Goal: Information Seeking & Learning: Check status

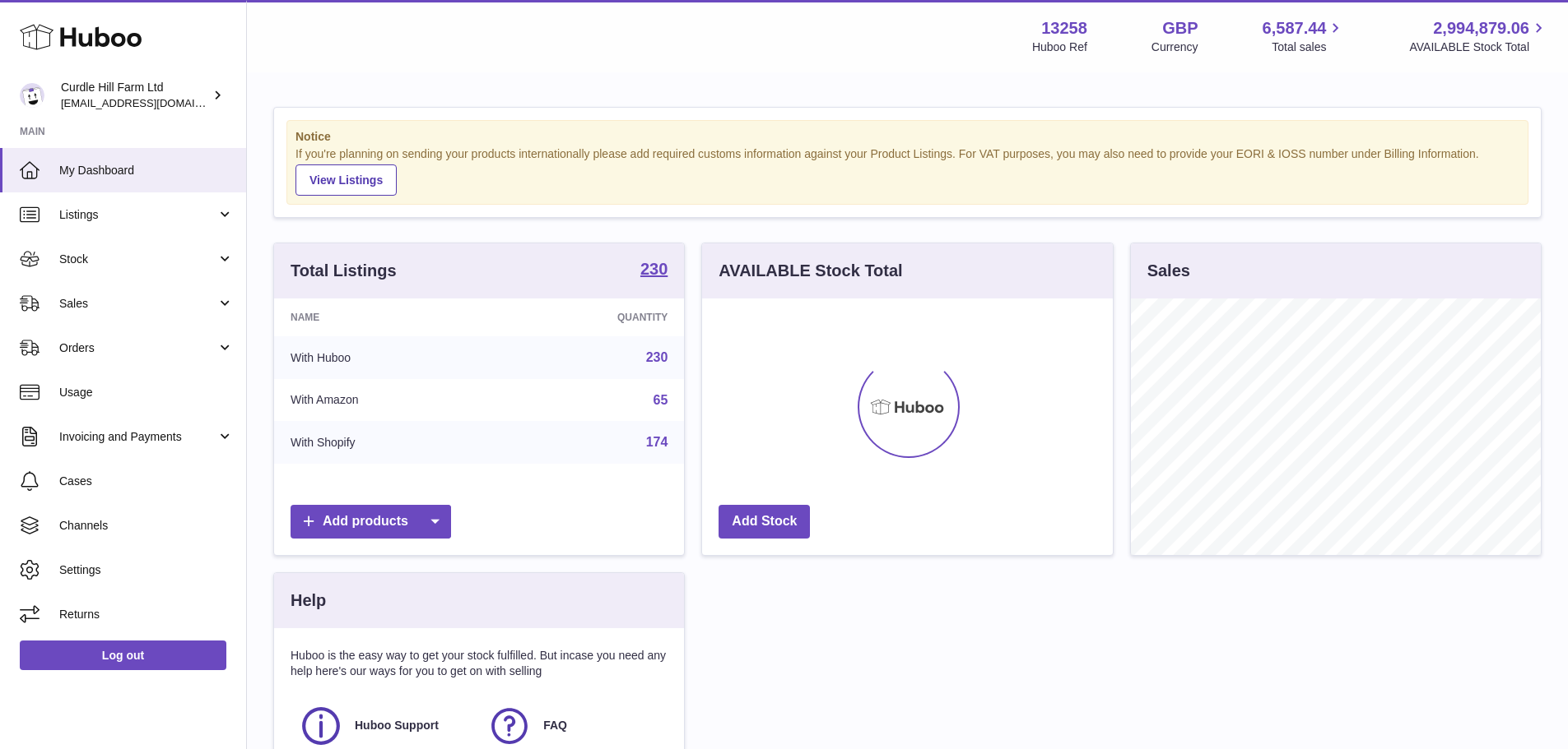
scroll to position [257, 411]
click at [145, 313] on link "Sales" at bounding box center [123, 303] width 246 height 45
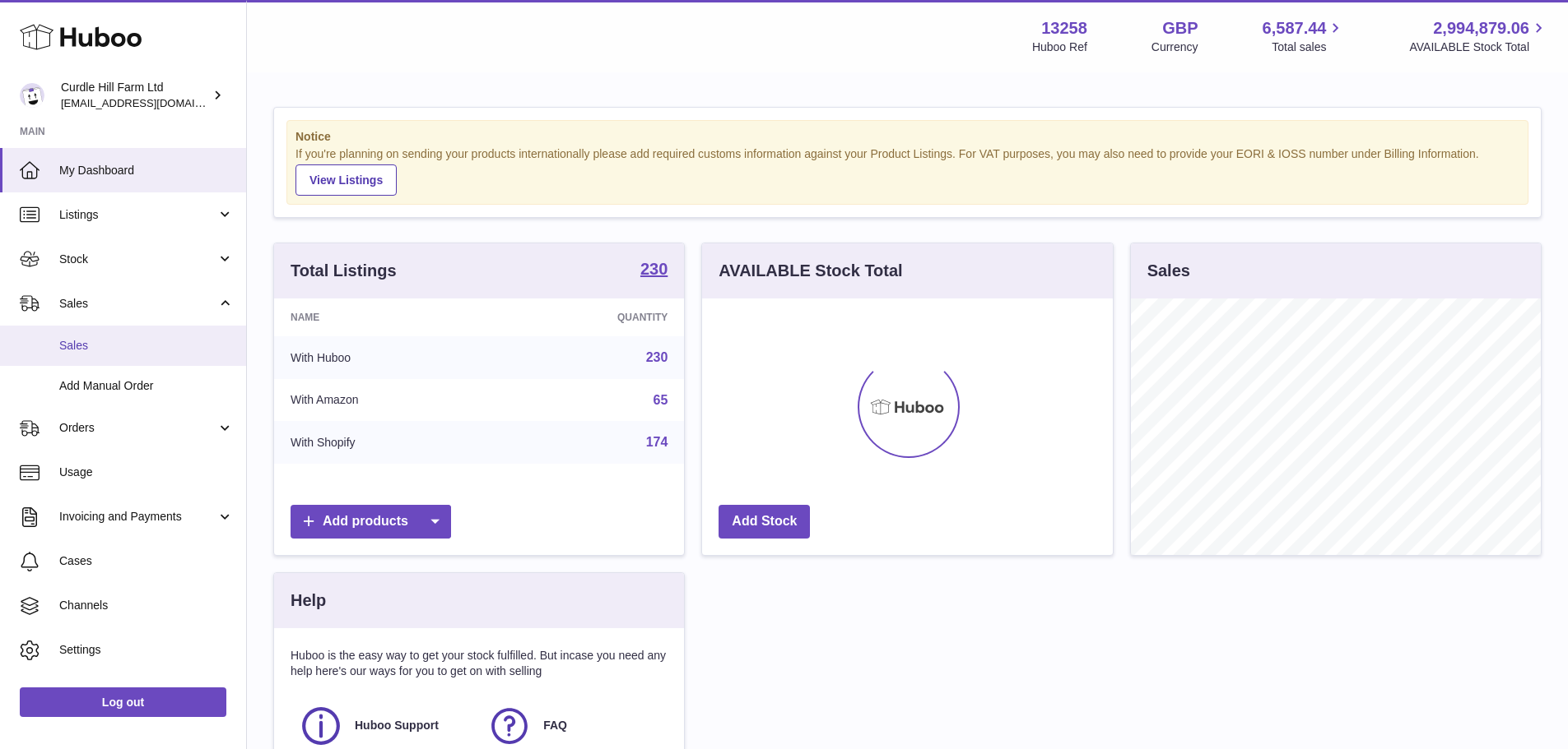
click at [91, 345] on span "Sales" at bounding box center [145, 346] width 174 height 15
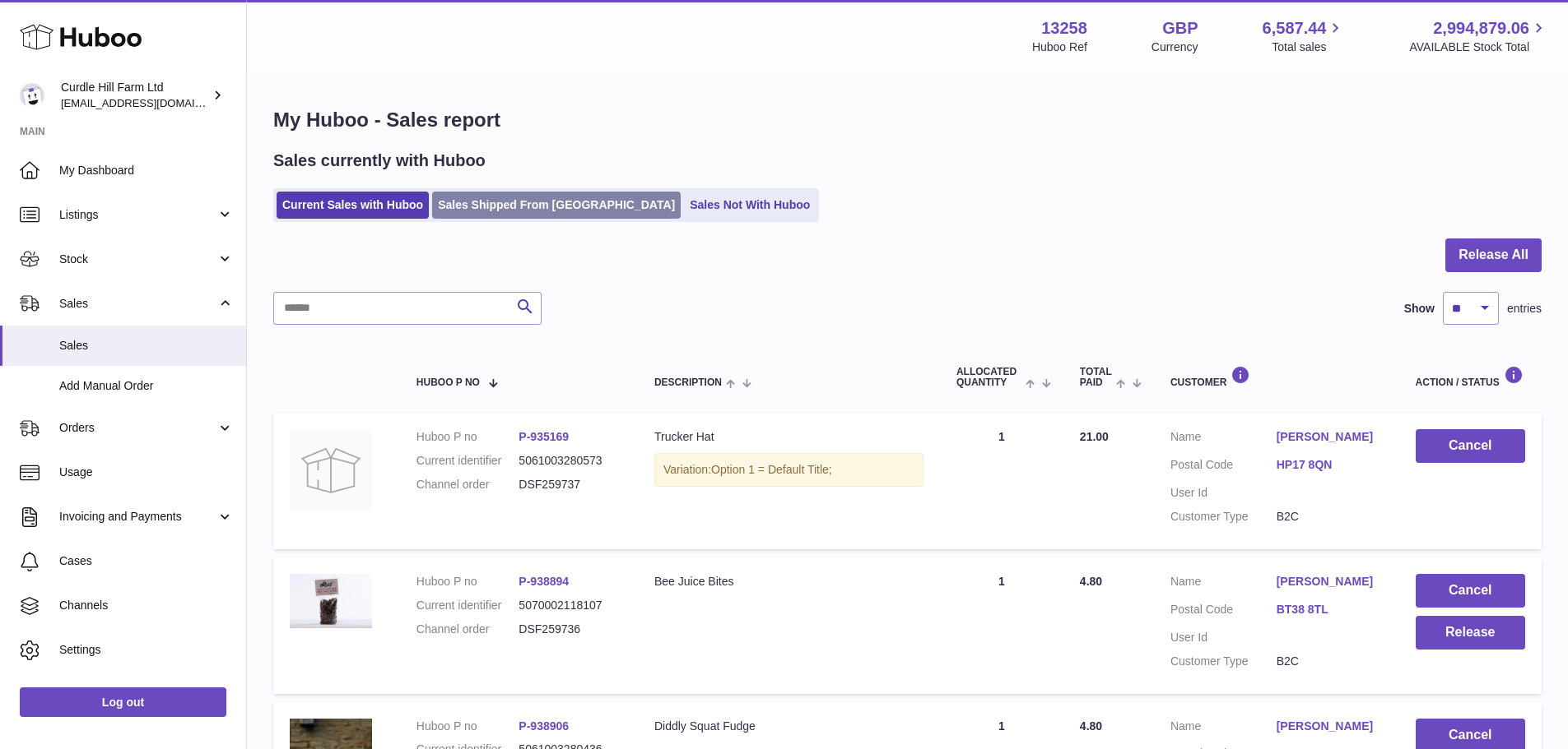
click at [512, 198] on link "Sales Shipped From [GEOGRAPHIC_DATA]" at bounding box center [555, 205] width 248 height 28
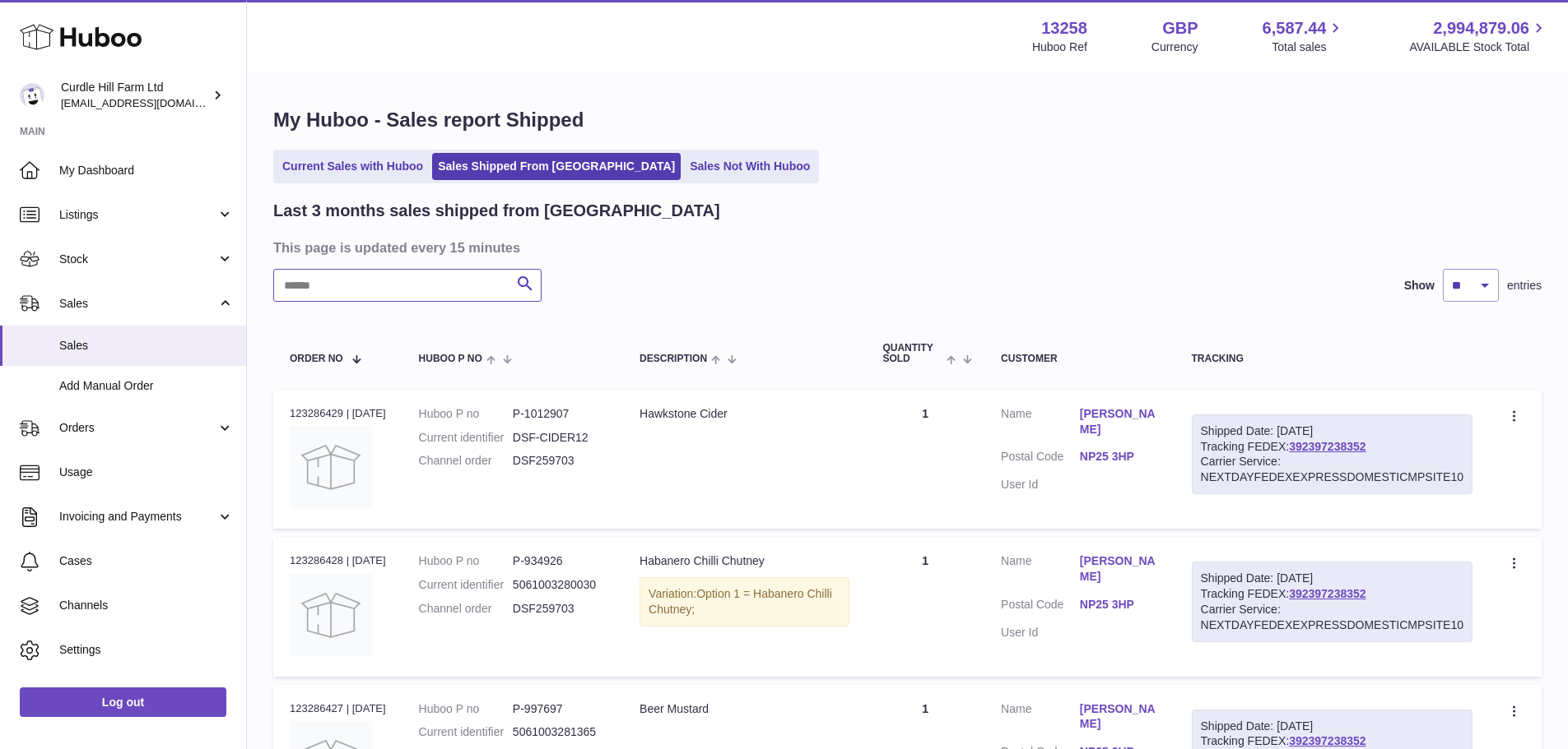
click at [387, 280] on input "text" at bounding box center [407, 285] width 268 height 33
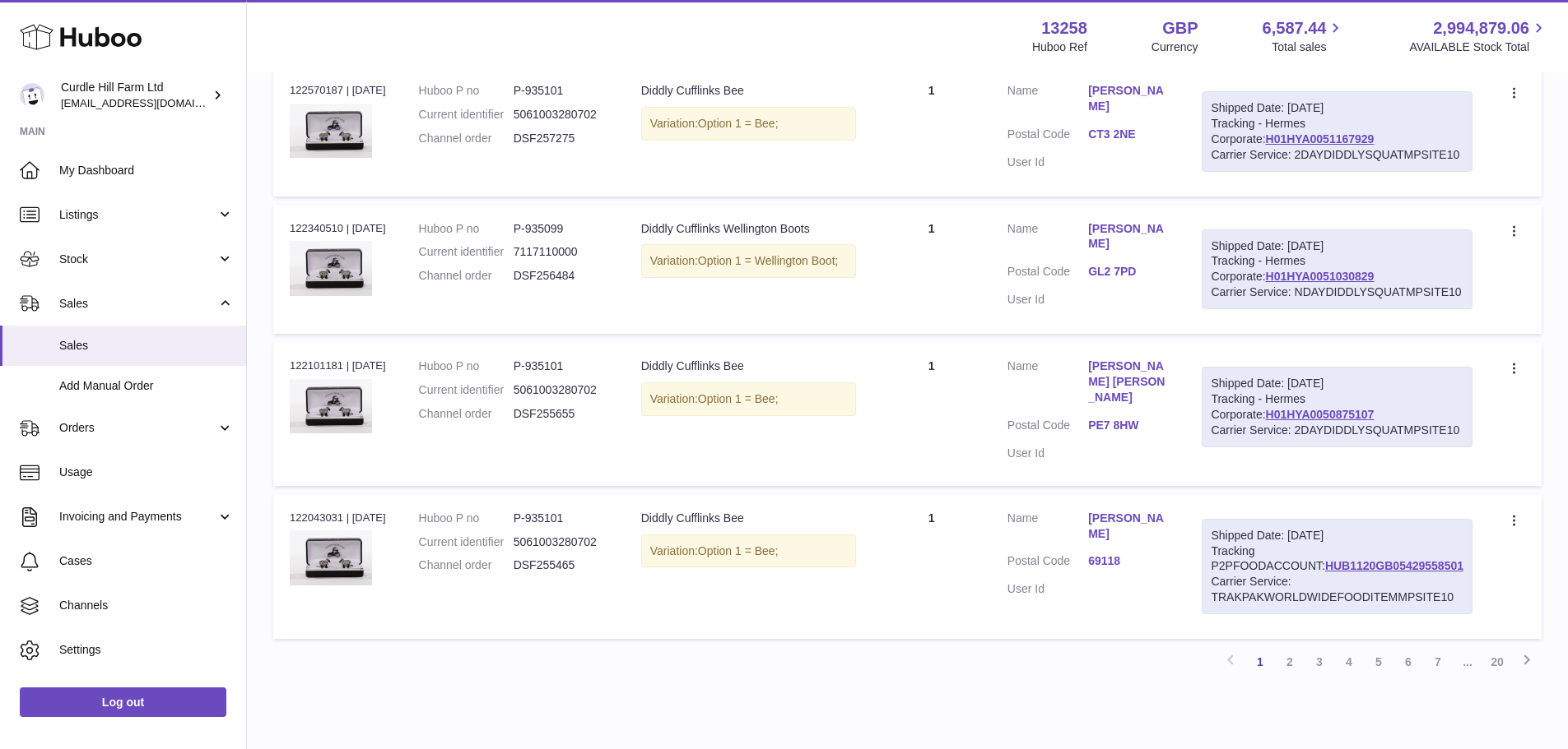
scroll to position [1346, 0]
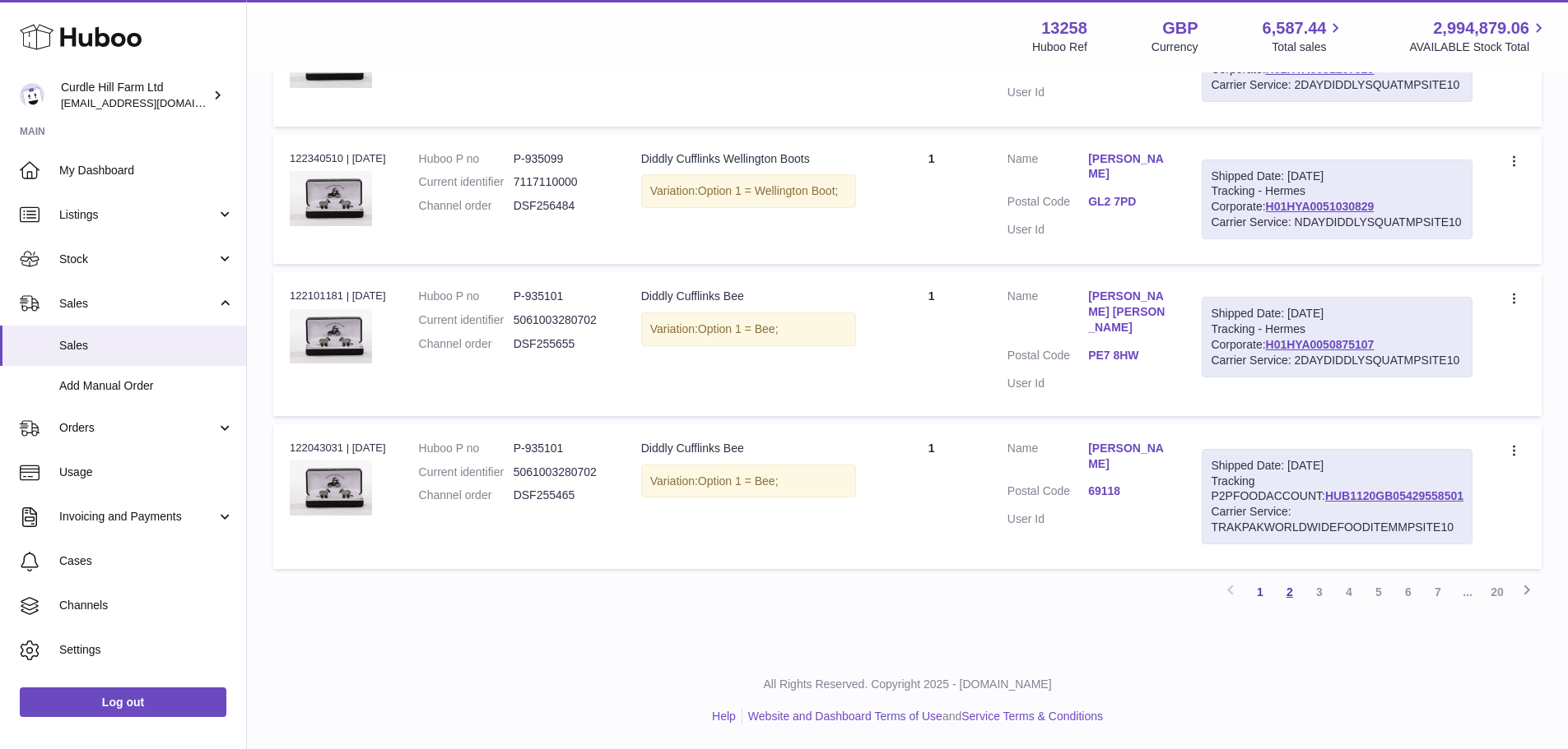
click at [1292, 592] on link "2" at bounding box center [1289, 592] width 29 height 29
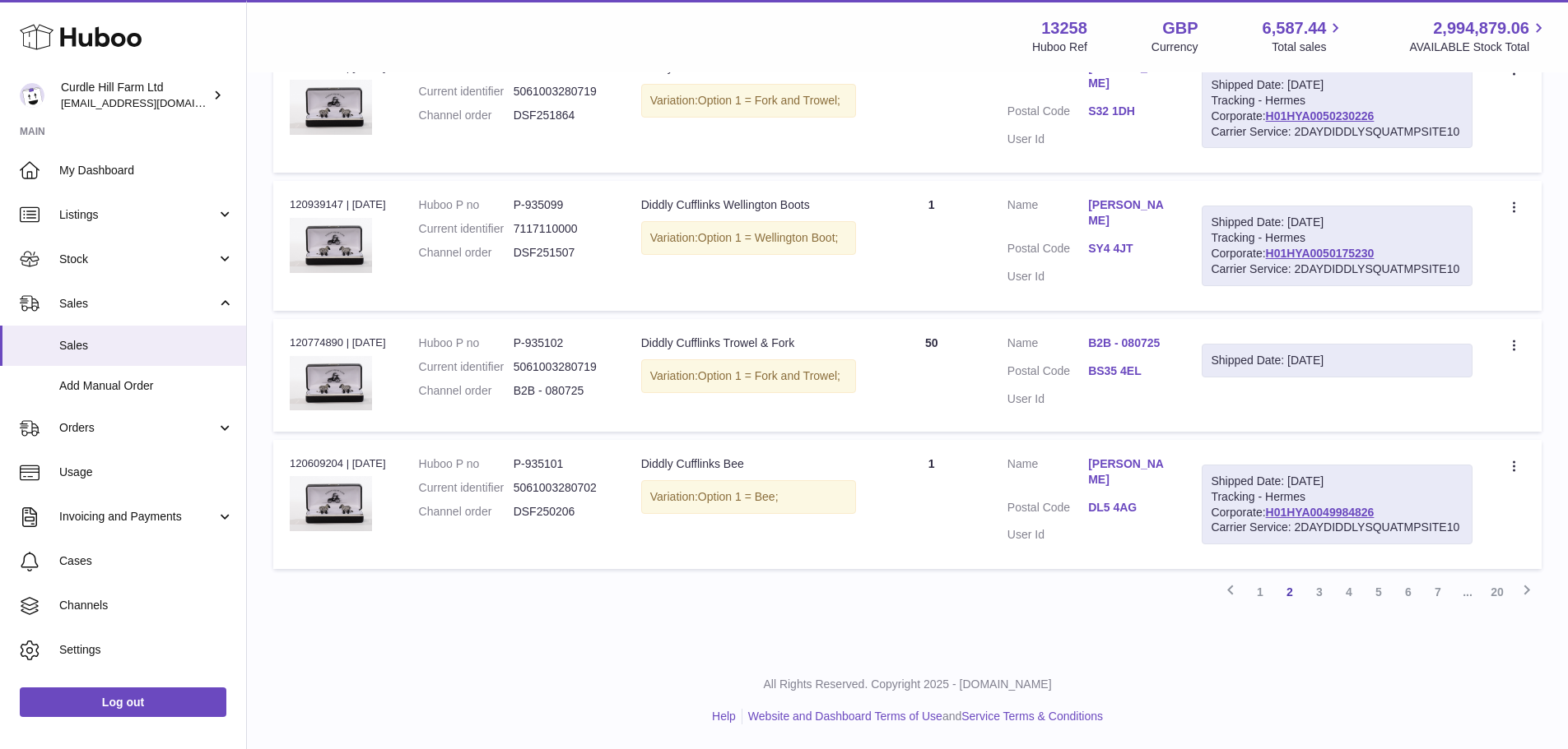
scroll to position [1320, 0]
click at [1348, 585] on link "4" at bounding box center [1348, 592] width 29 height 29
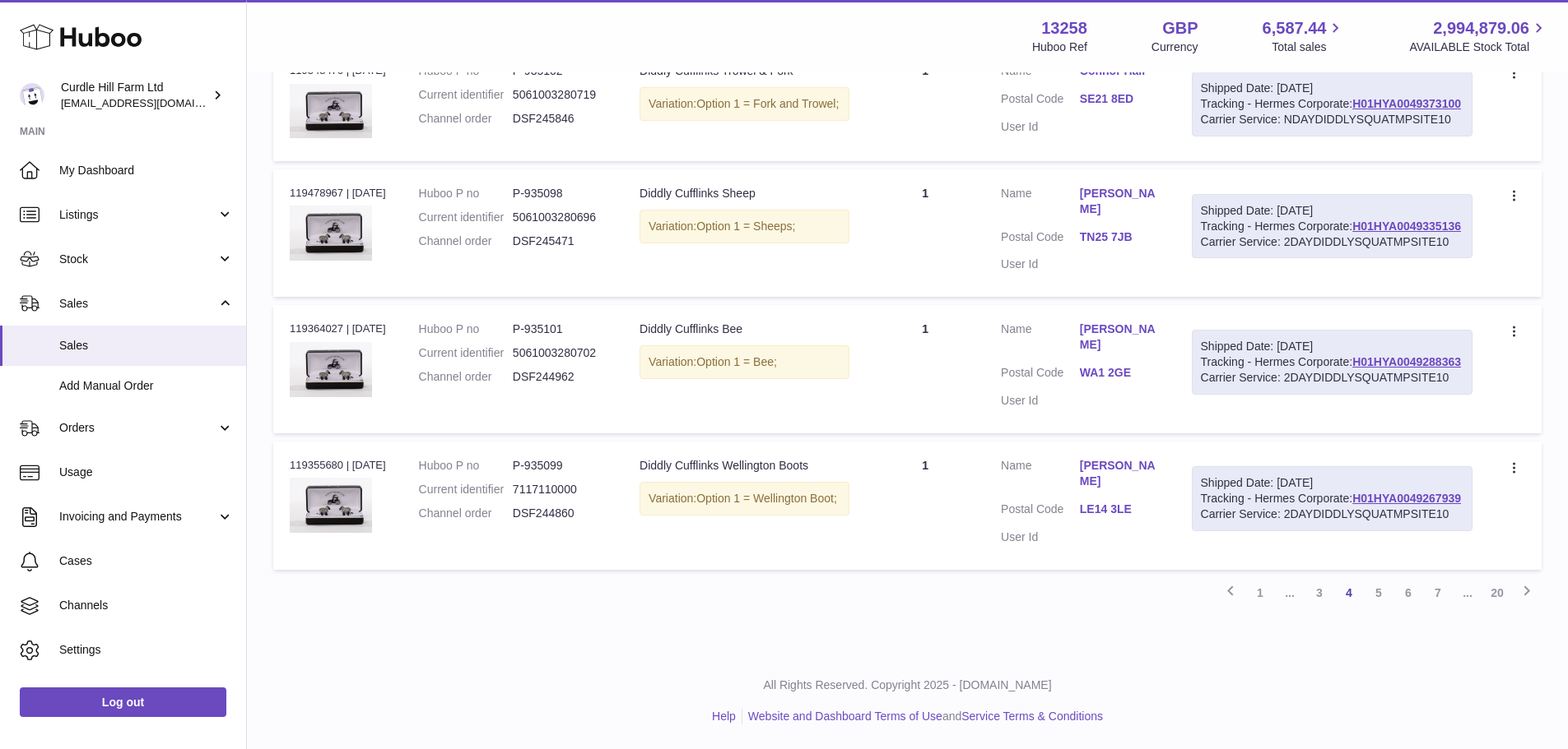
scroll to position [1330, 0]
click at [1442, 594] on link "7" at bounding box center [1437, 592] width 29 height 29
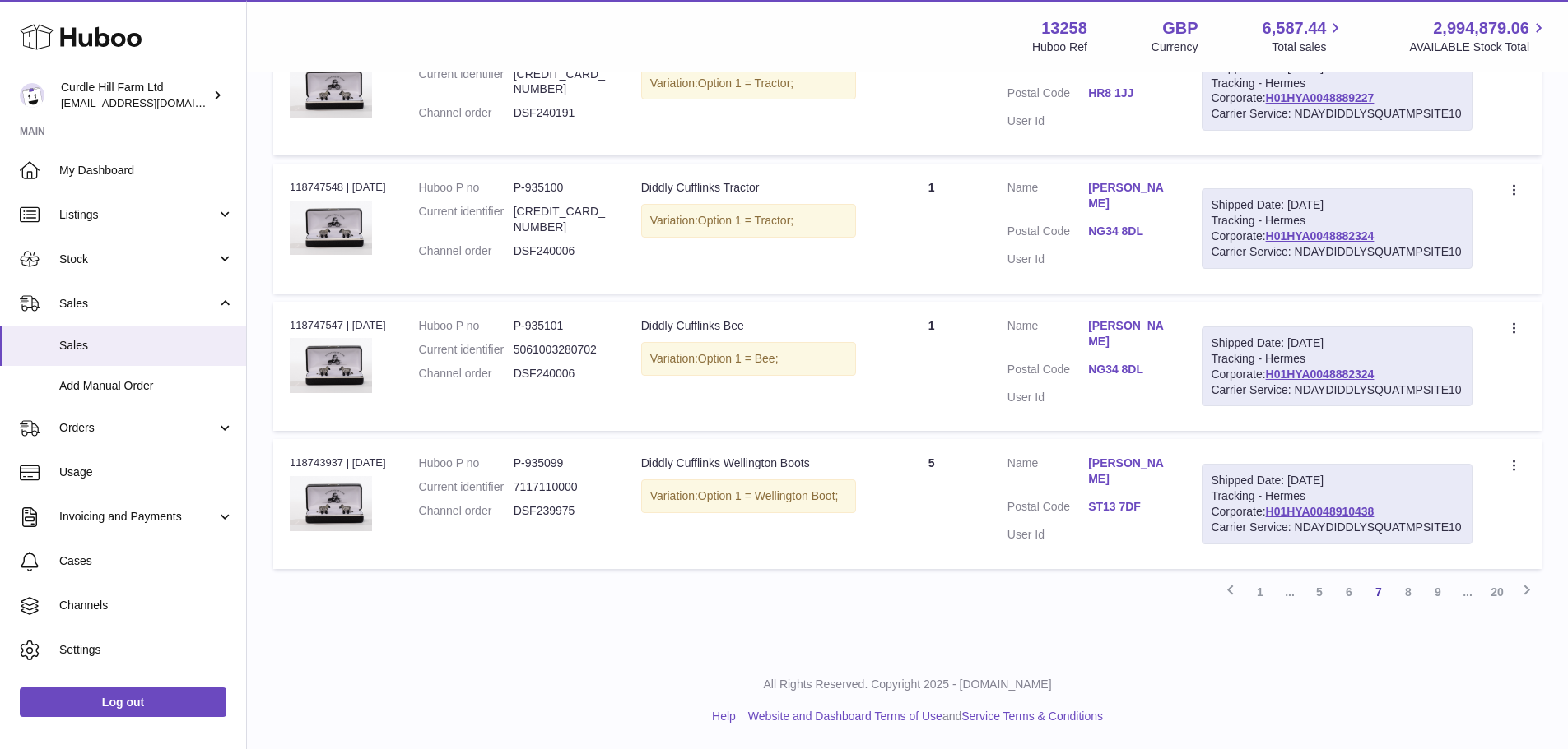
scroll to position [1308, 0]
click at [1491, 607] on link "20" at bounding box center [1497, 592] width 29 height 29
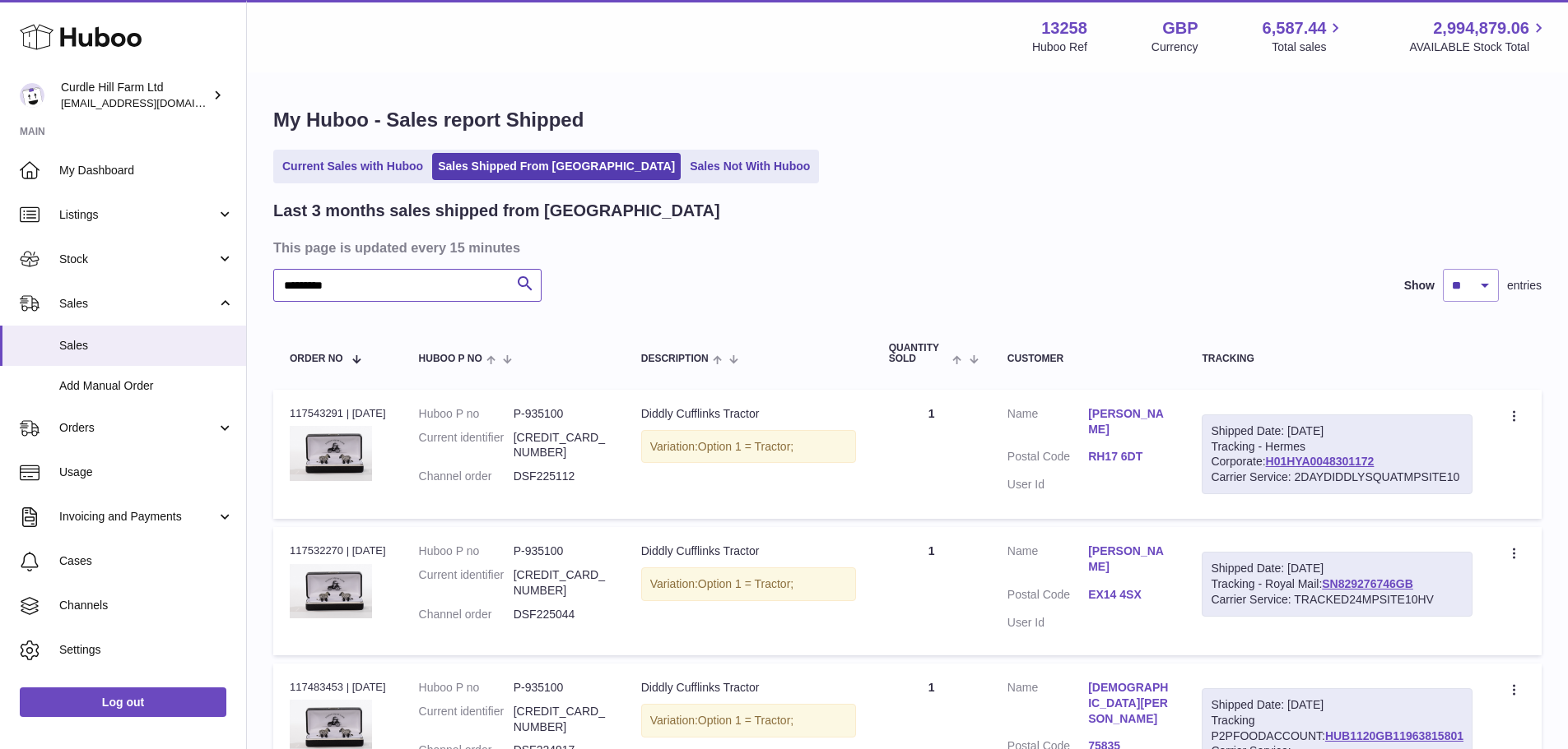
click at [369, 285] on input "*********" at bounding box center [407, 285] width 268 height 33
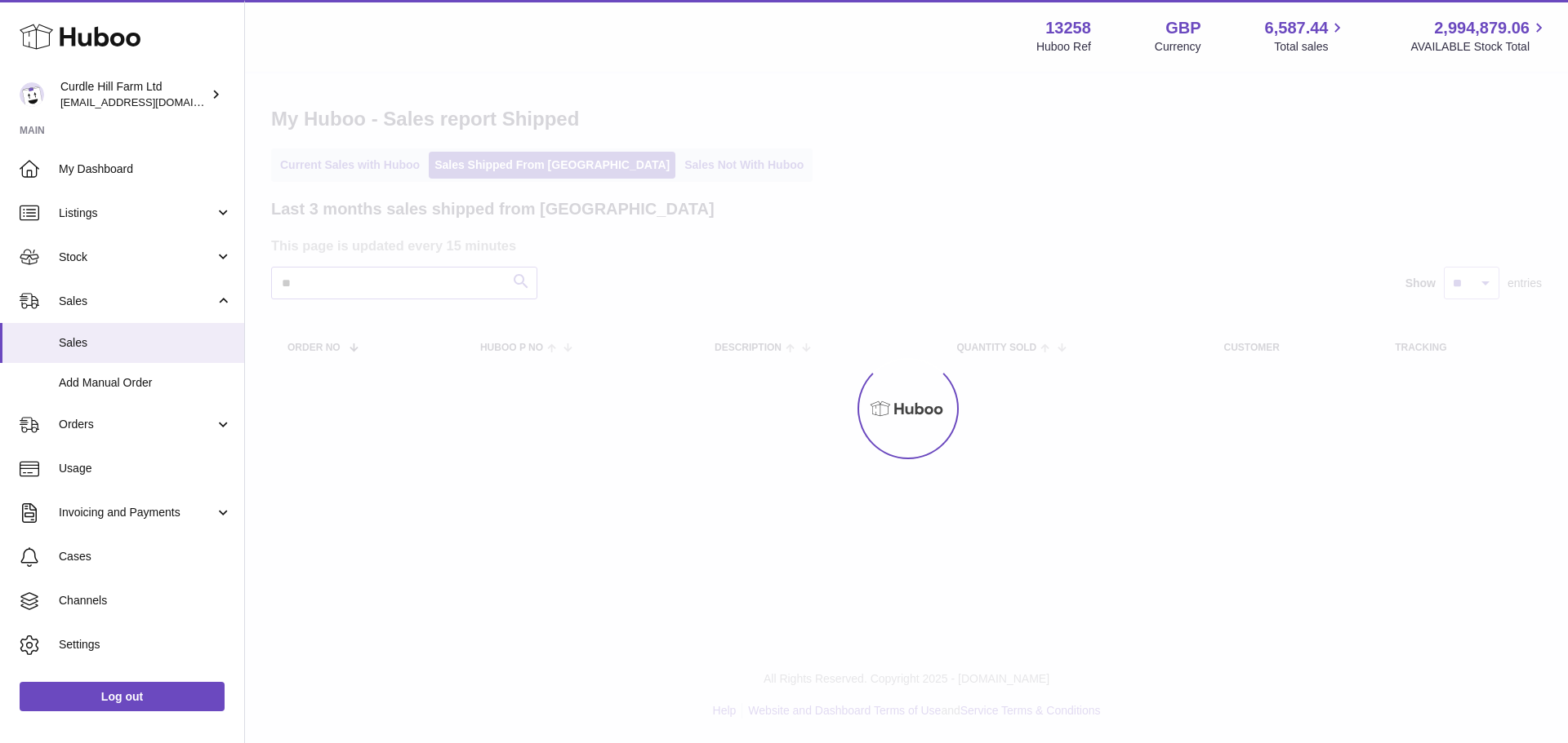
type input "*"
